Goal: Transaction & Acquisition: Purchase product/service

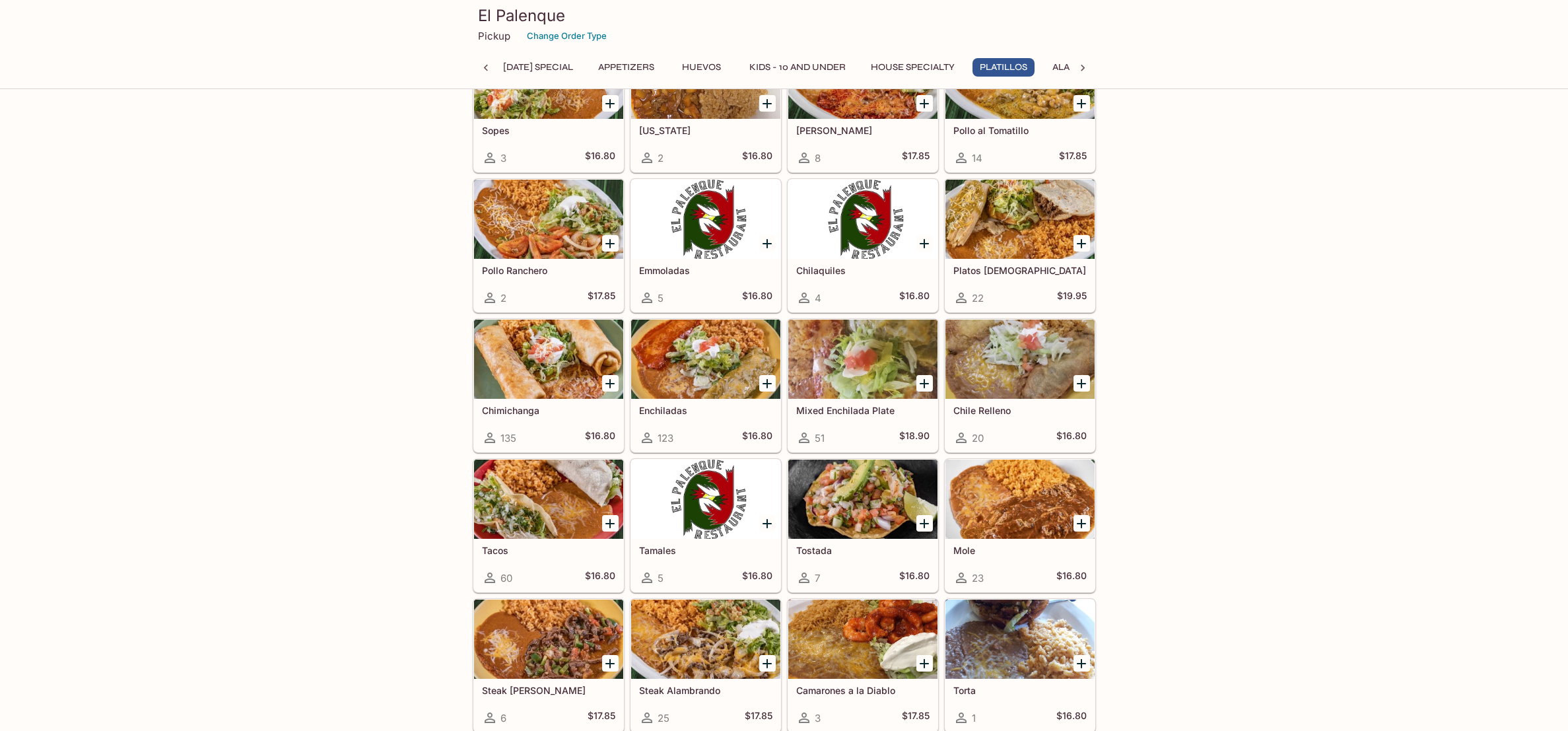
scroll to position [1560, 0]
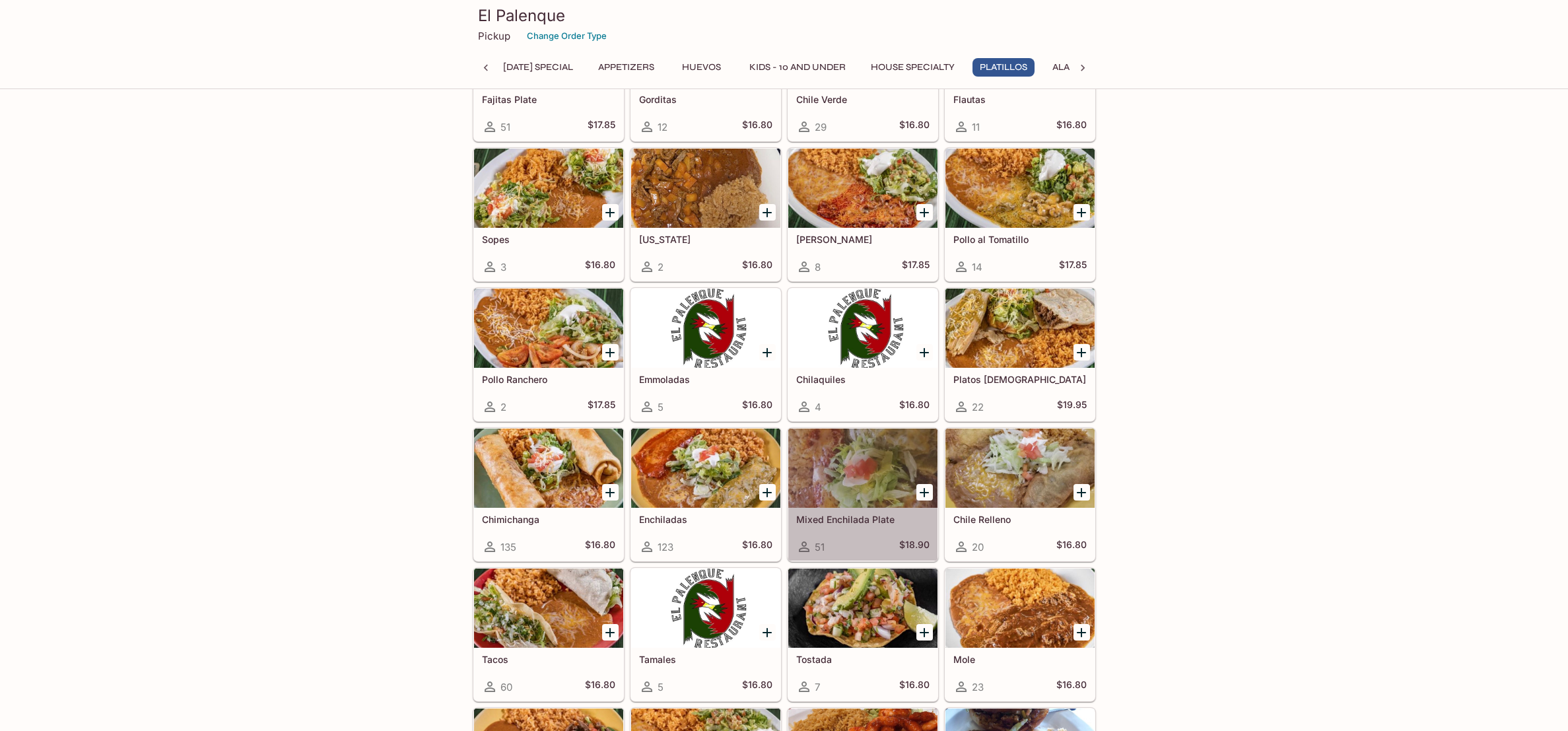
click at [861, 489] on div at bounding box center [863, 468] width 149 height 79
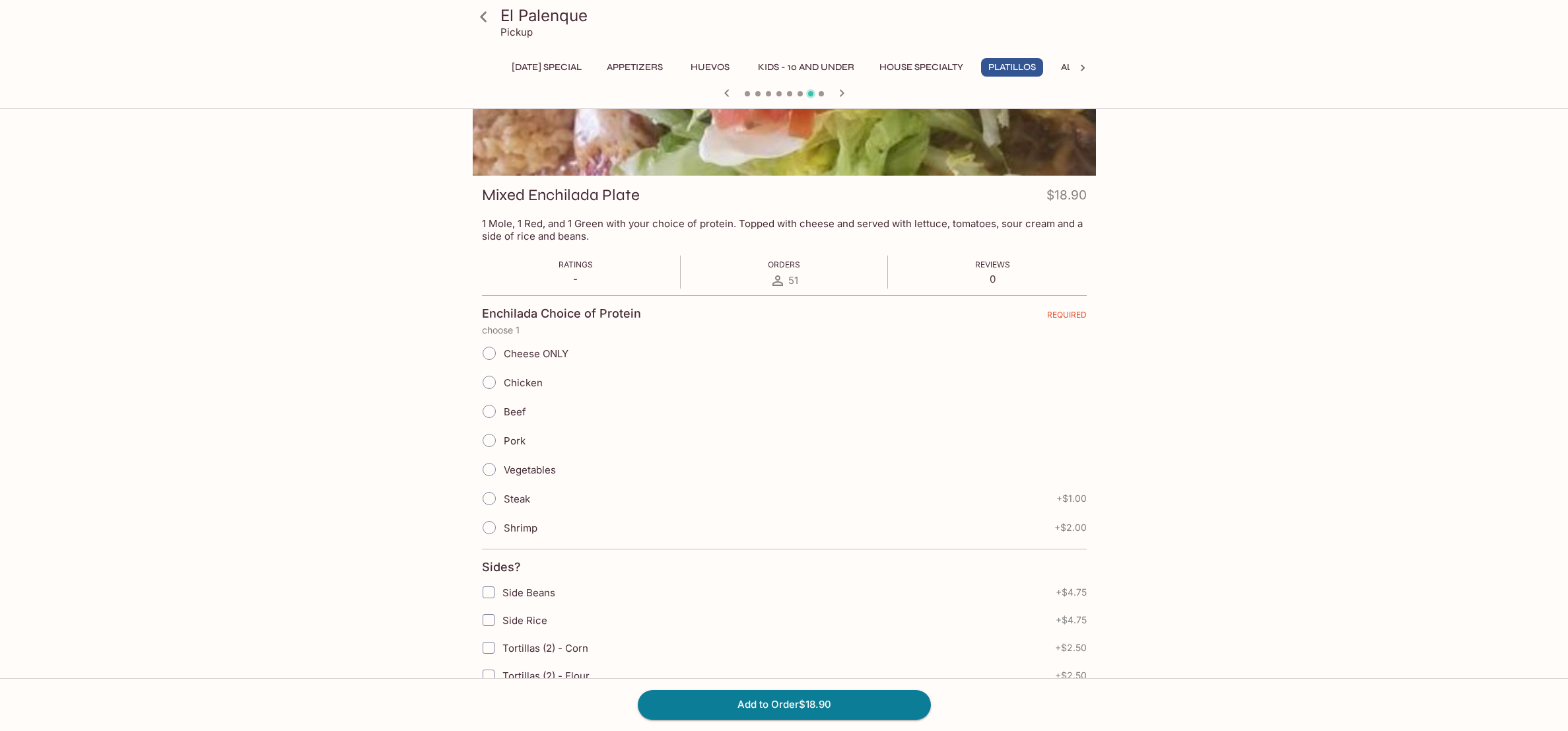
scroll to position [0, 9]
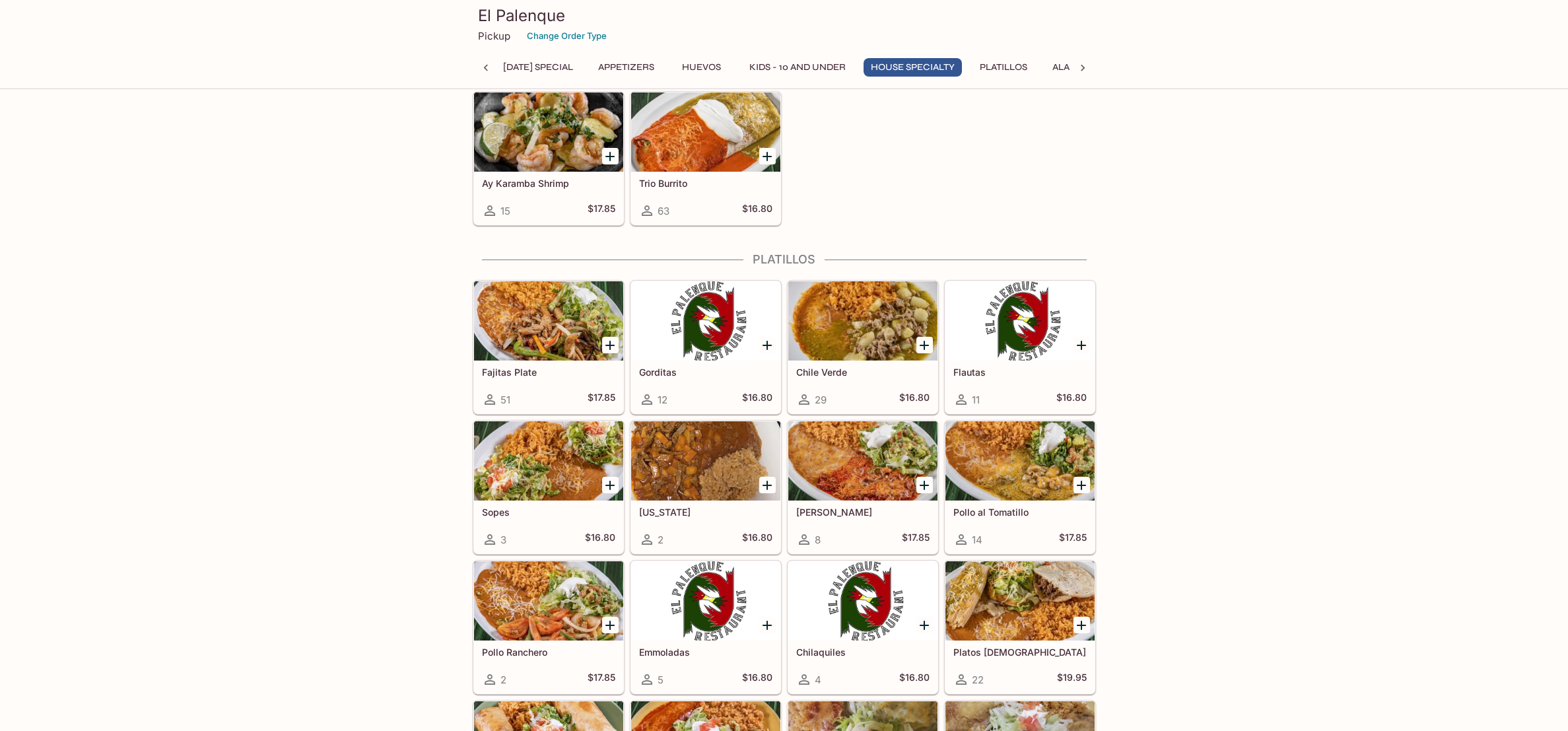
scroll to position [1370, 0]
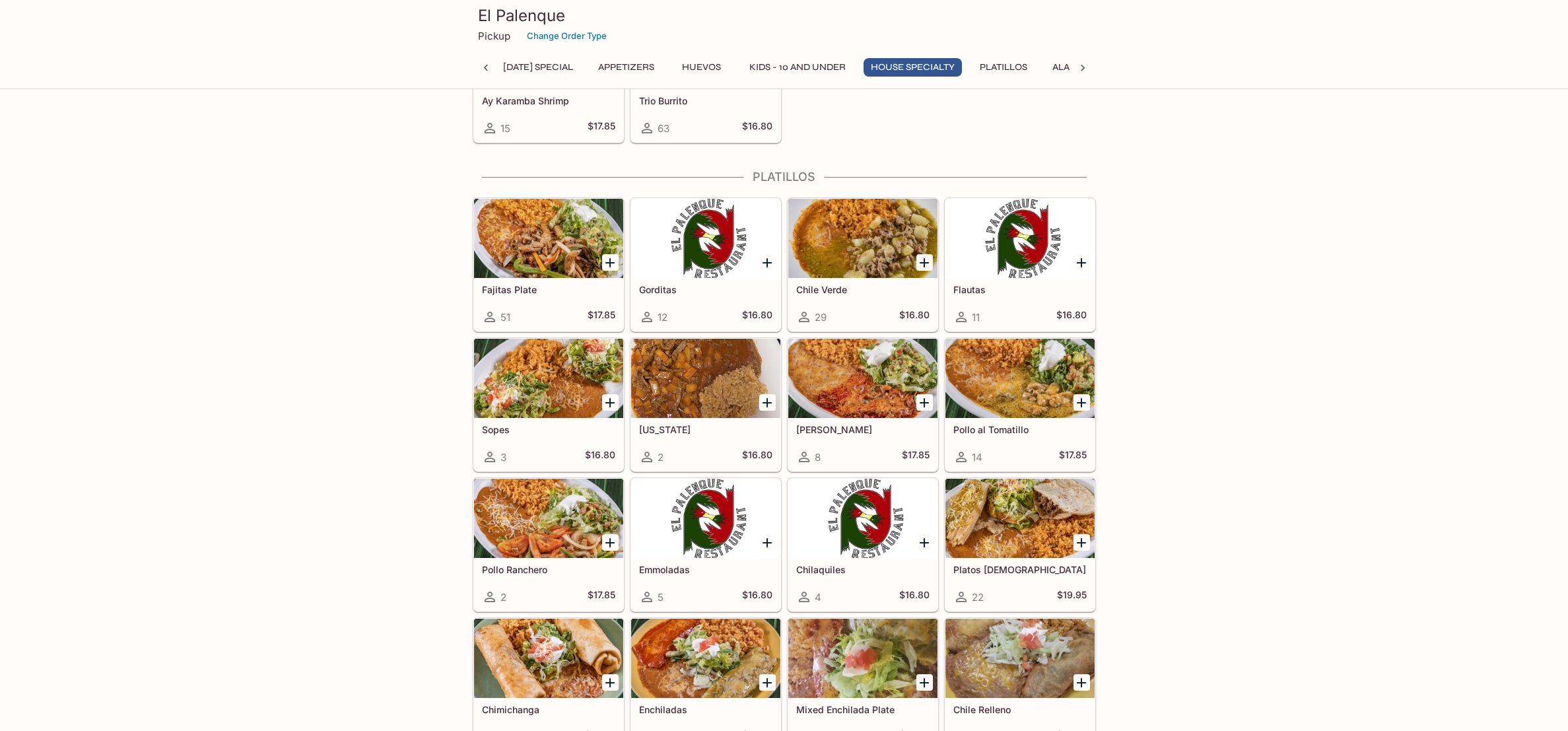
click at [995, 564] on h5 "Platos [DEMOGRAPHIC_DATA]" at bounding box center [1020, 569] width 133 height 11
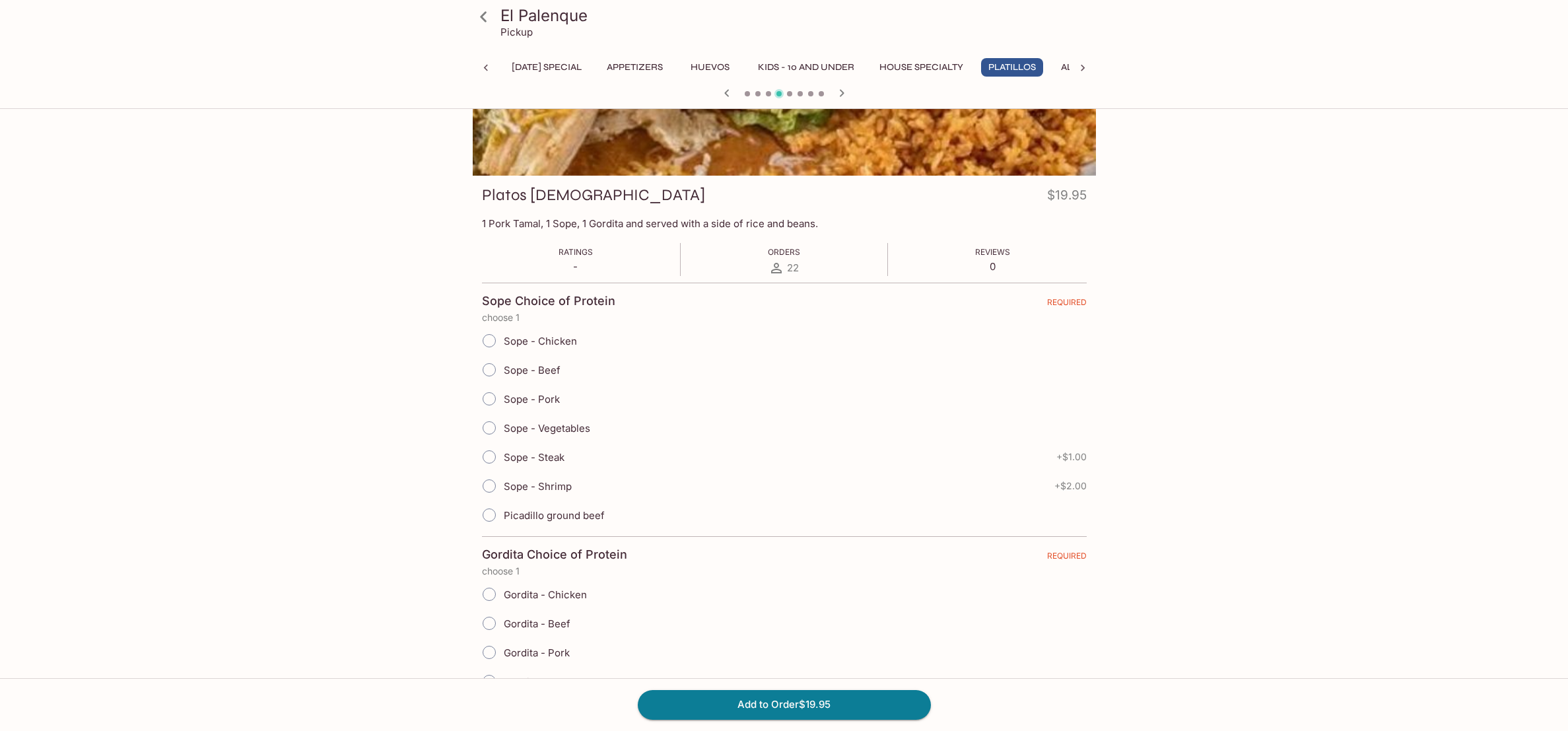
scroll to position [0, 9]
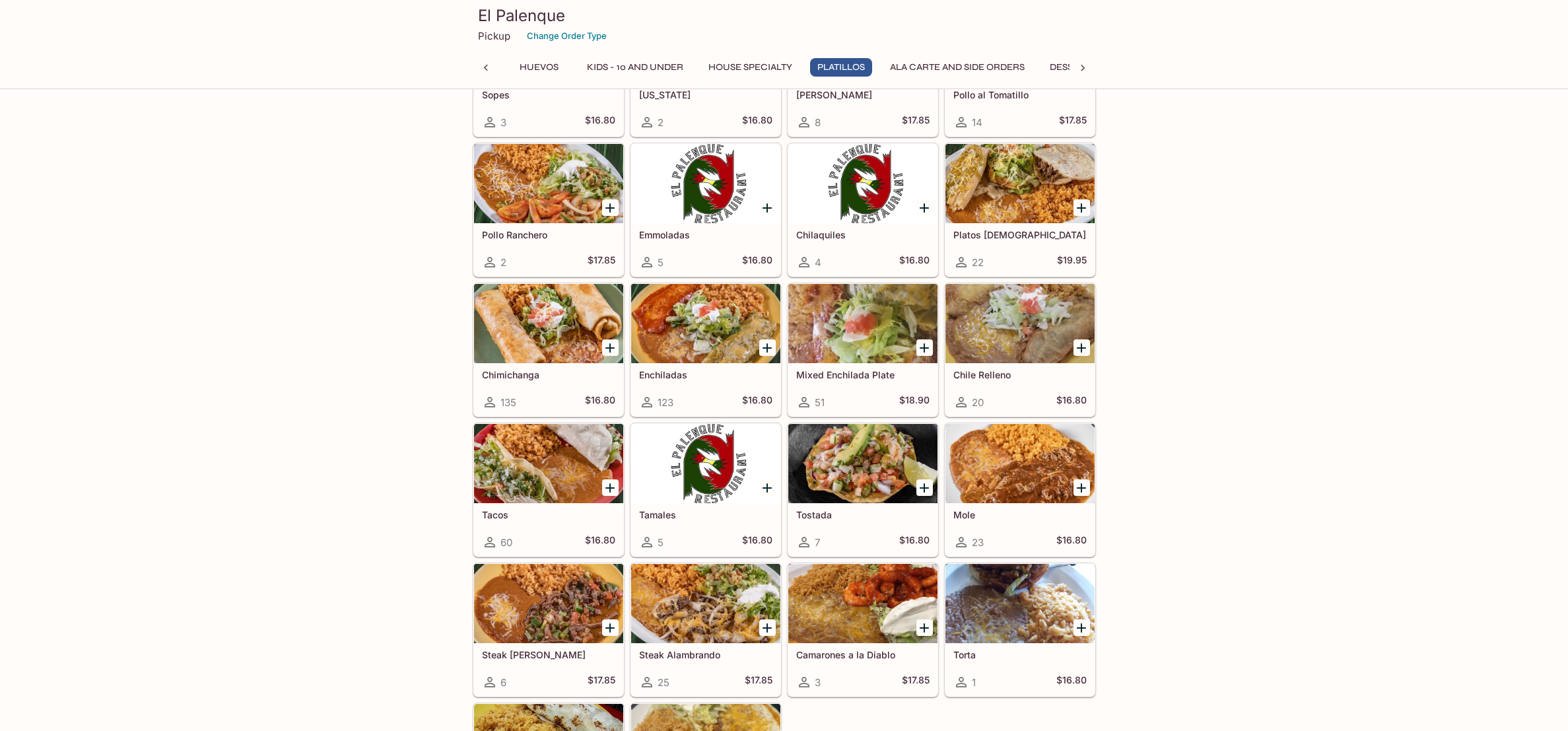
scroll to position [1787, 0]
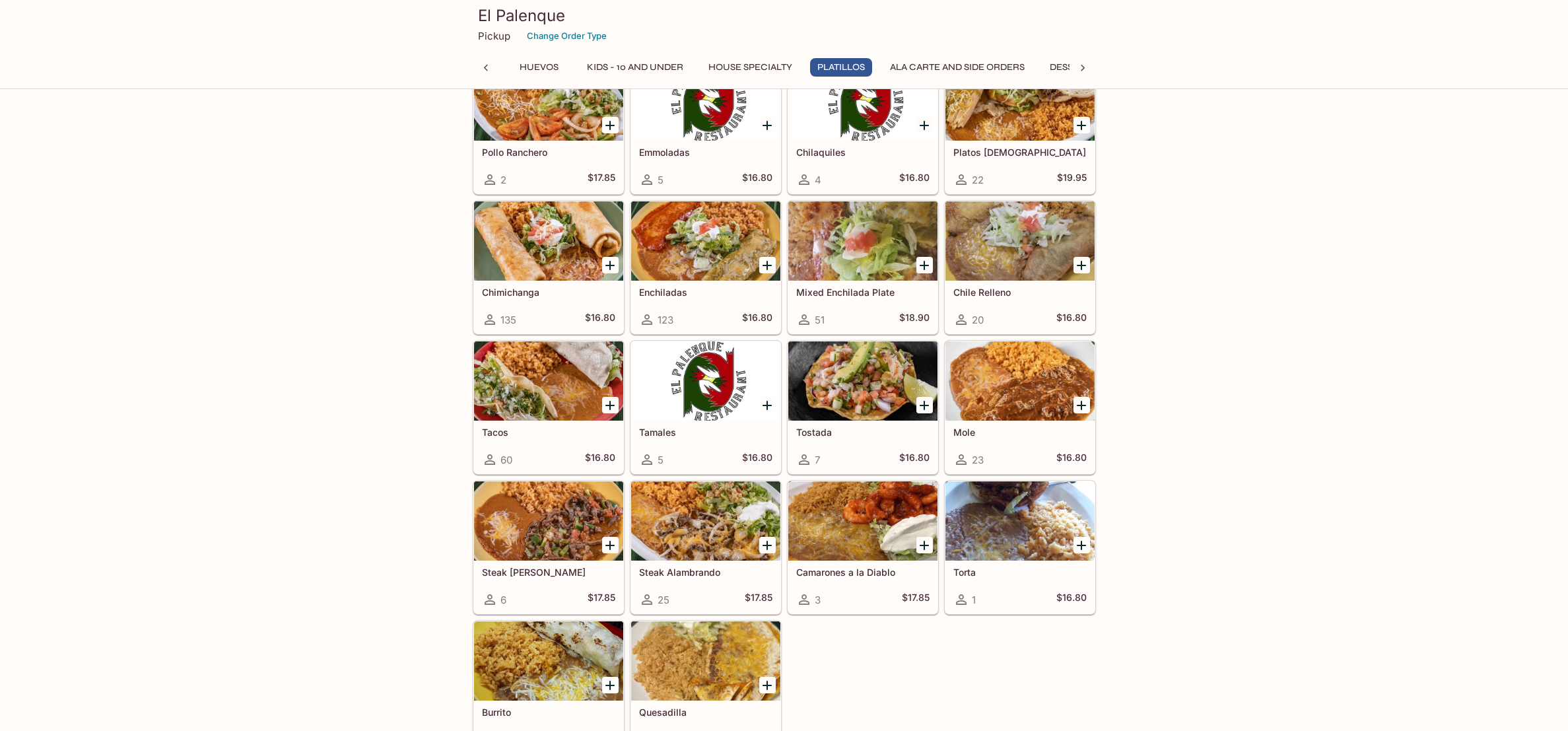
click at [703, 532] on div at bounding box center [706, 521] width 149 height 79
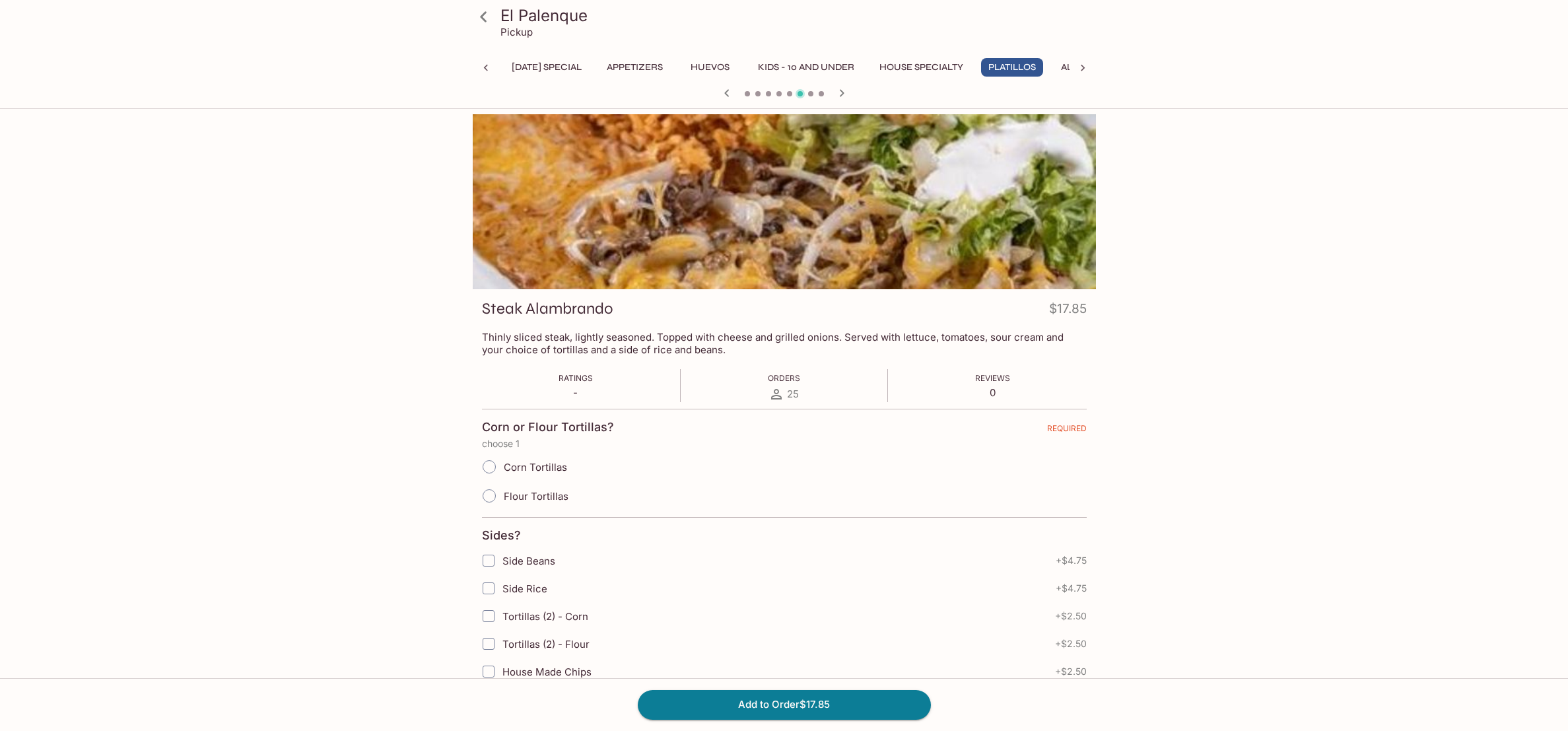
scroll to position [0, 9]
